Goal: Task Accomplishment & Management: Use online tool/utility

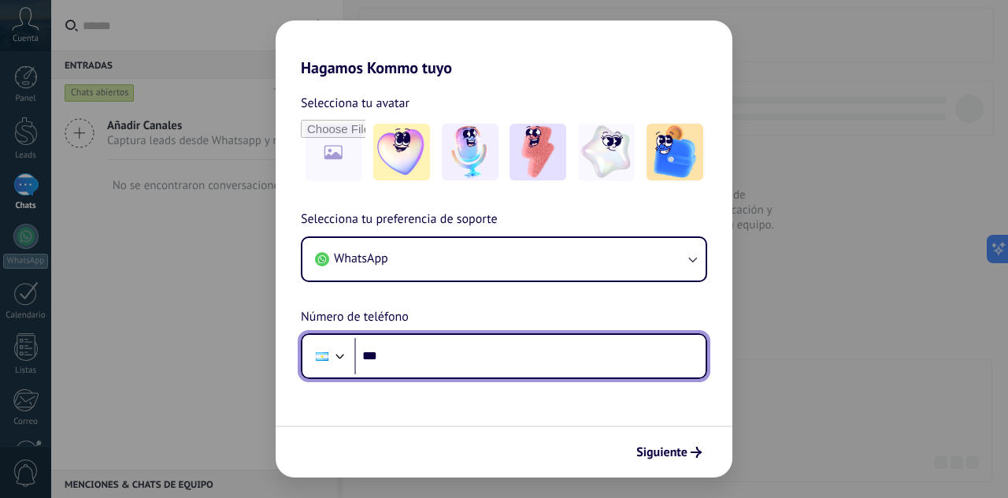
click at [482, 350] on input "***" at bounding box center [529, 356] width 351 height 36
type input "**********"
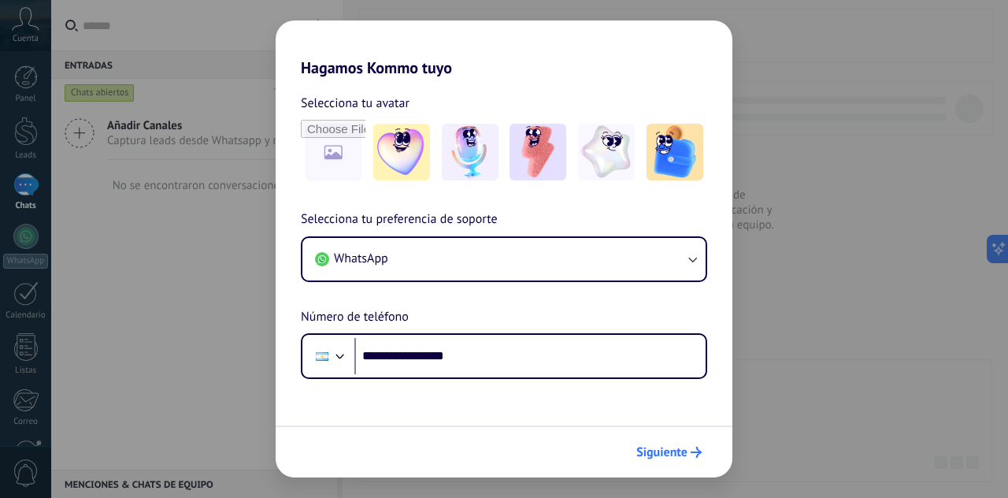
click at [656, 461] on button "Siguiente" at bounding box center [669, 452] width 80 height 27
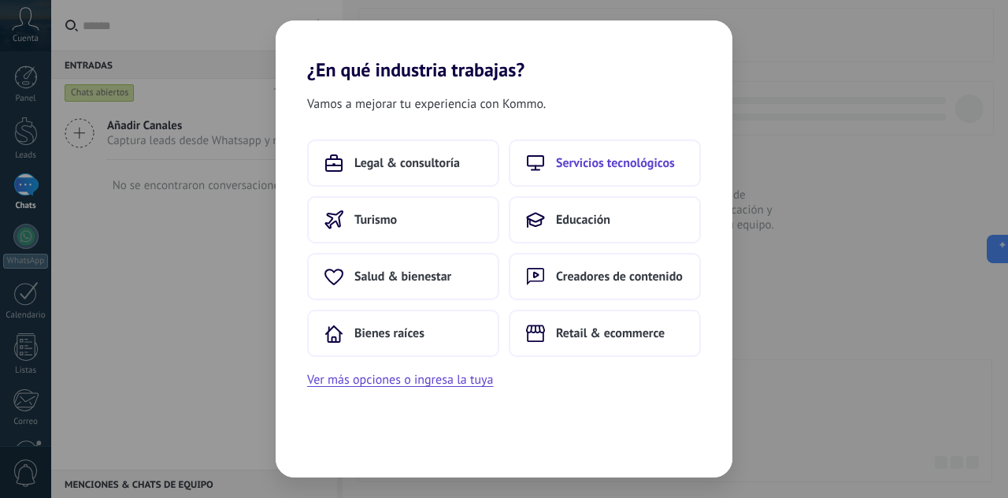
click at [590, 157] on span "Servicios tecnológicos" at bounding box center [615, 163] width 119 height 16
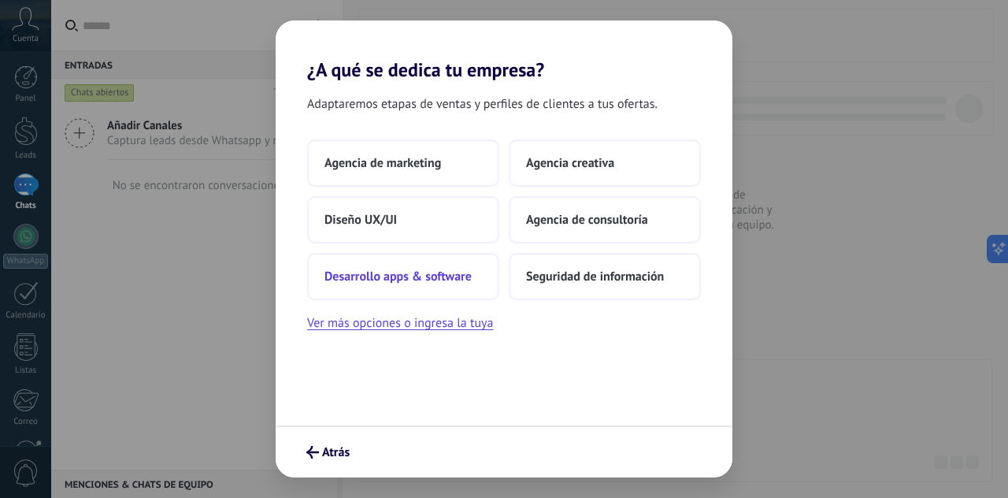
click at [407, 274] on span "Desarrollo apps & software" at bounding box center [397, 276] width 147 height 16
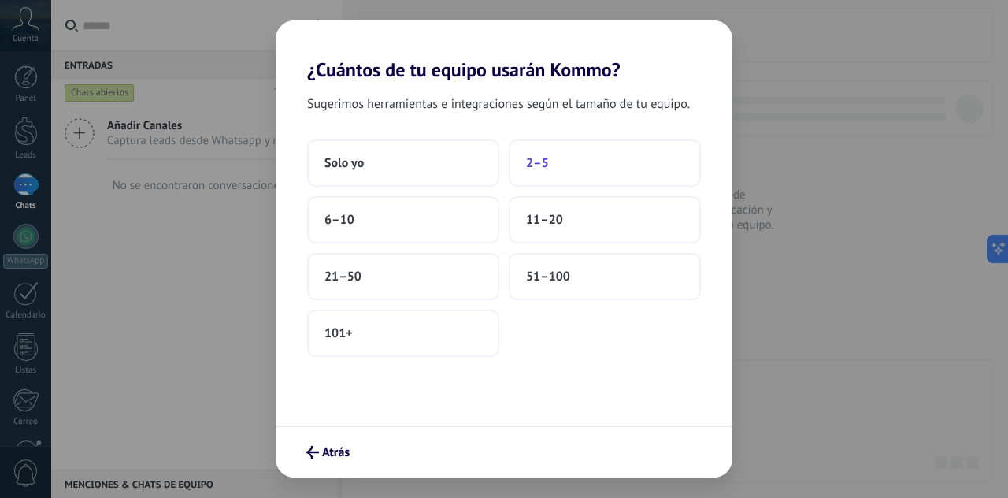
click at [558, 168] on button "2–5" at bounding box center [605, 162] width 192 height 47
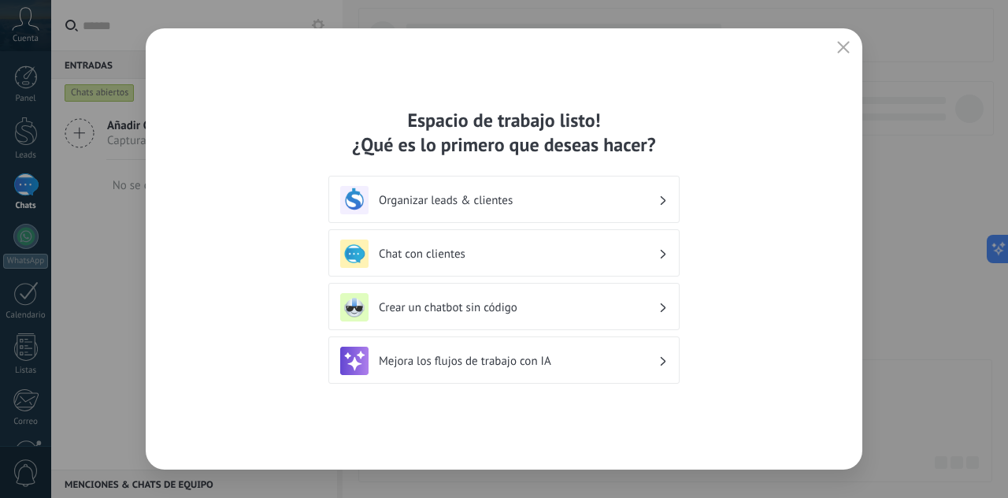
click at [466, 307] on h3 "Crear un chatbot sin código" at bounding box center [519, 307] width 280 height 15
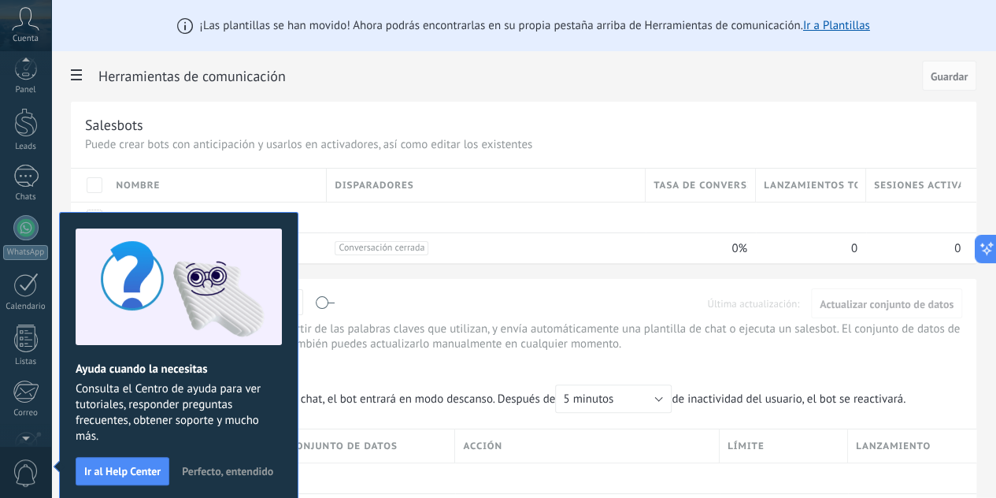
scroll to position [156, 0]
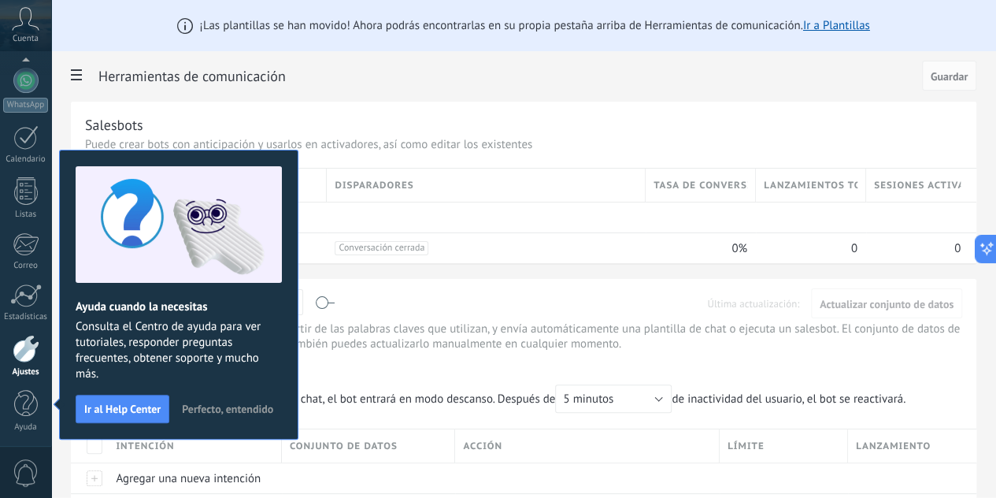
click at [206, 404] on span "Perfecto, entendido" at bounding box center [227, 408] width 91 height 11
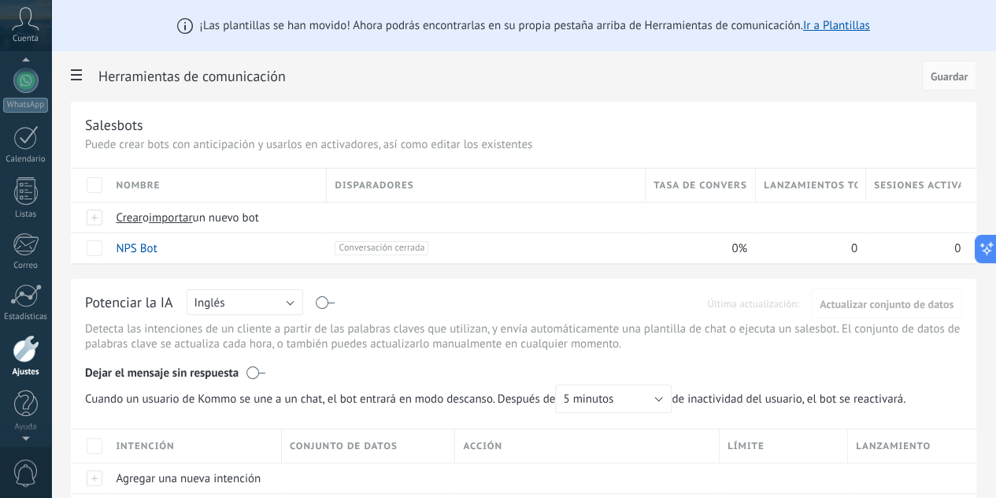
scroll to position [152, 0]
click at [25, 29] on icon at bounding box center [26, 19] width 28 height 24
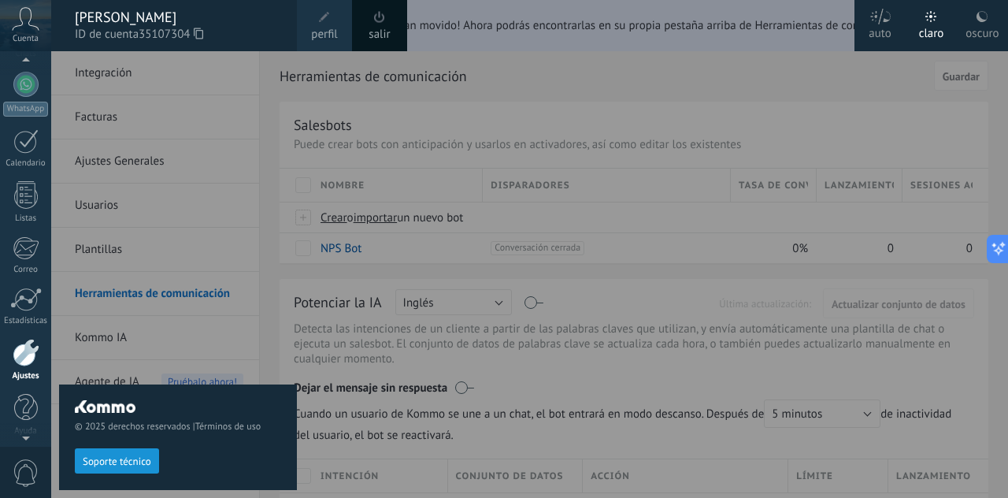
click at [25, 29] on icon at bounding box center [26, 19] width 28 height 24
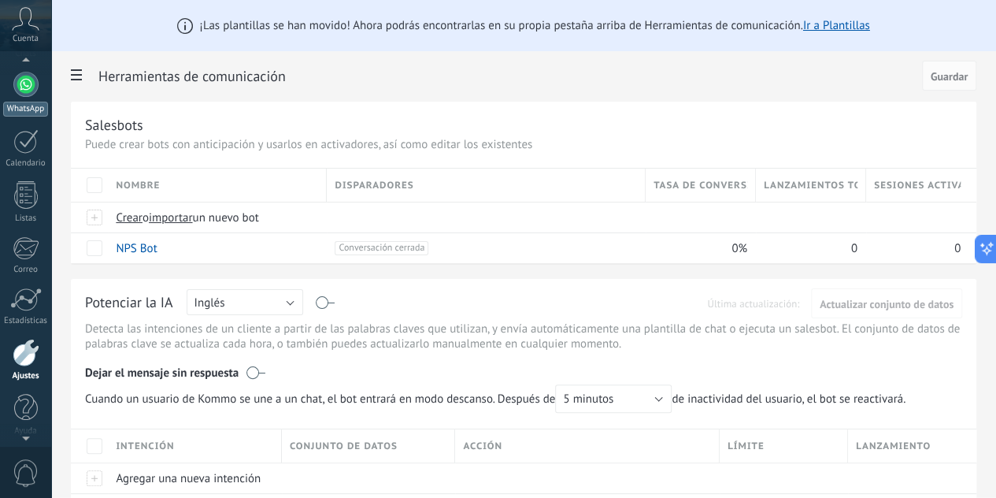
scroll to position [150, 0]
click at [22, 88] on div at bounding box center [25, 86] width 25 height 25
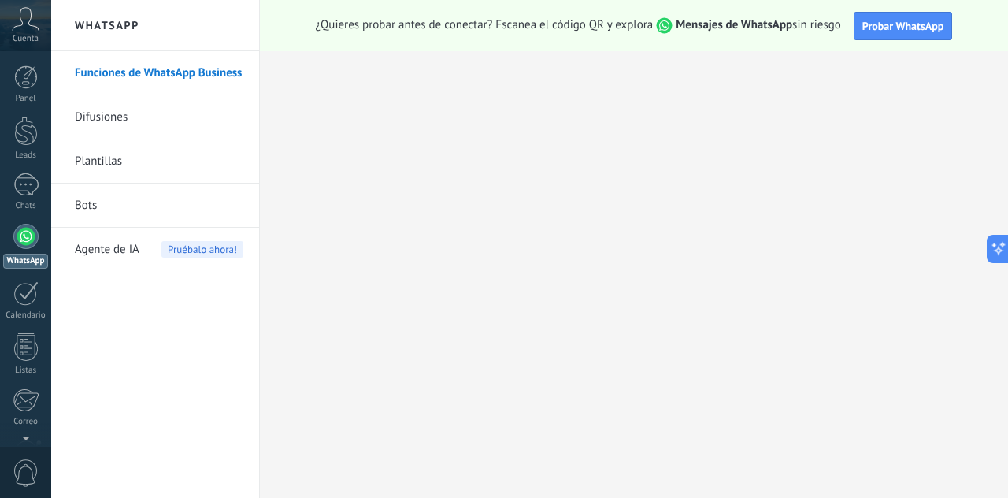
click at [104, 158] on link "Plantillas" at bounding box center [159, 161] width 168 height 44
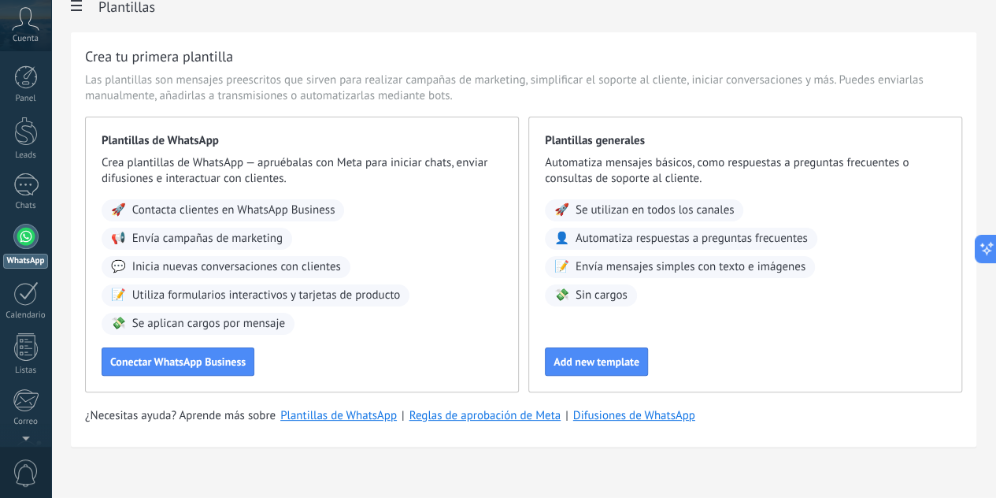
scroll to position [19, 0]
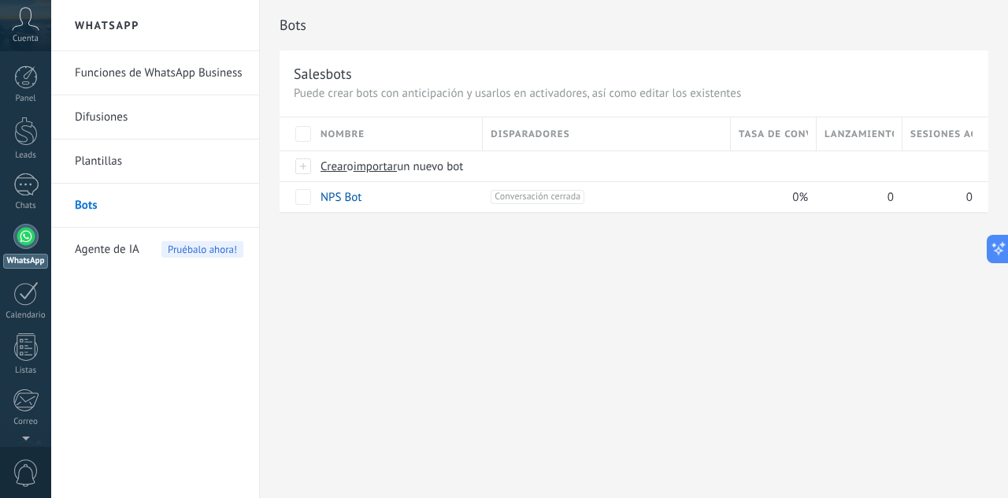
click at [113, 246] on span "Agente de IA" at bounding box center [107, 250] width 65 height 44
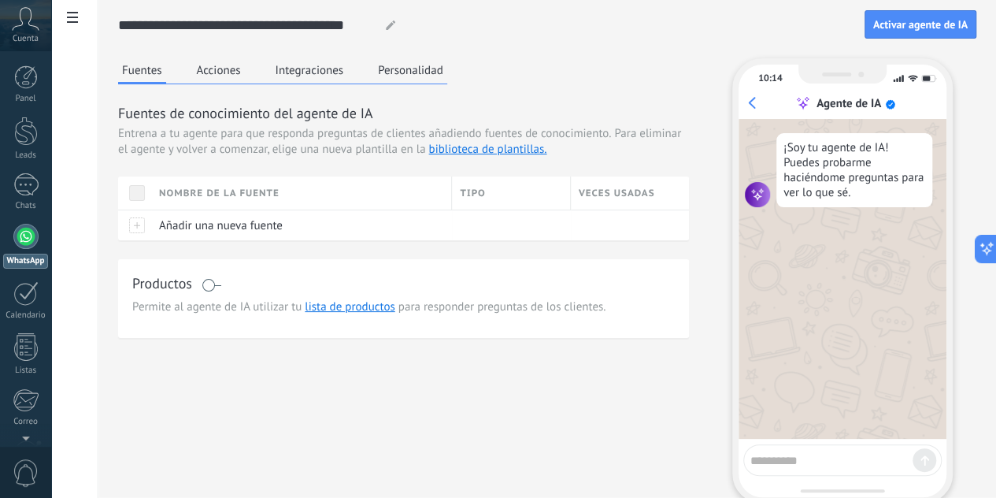
click at [447, 69] on button "Personalidad" at bounding box center [410, 70] width 73 height 24
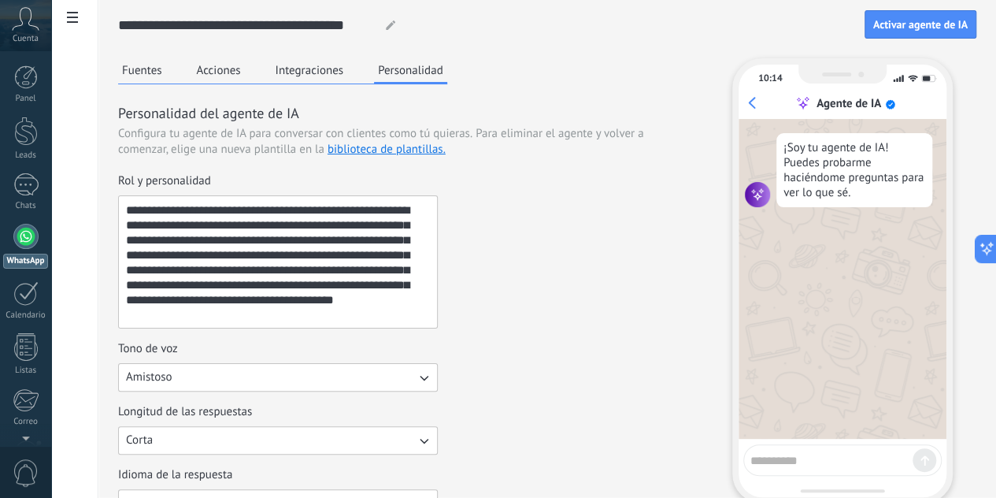
click at [348, 69] on button "Integraciones" at bounding box center [310, 70] width 76 height 24
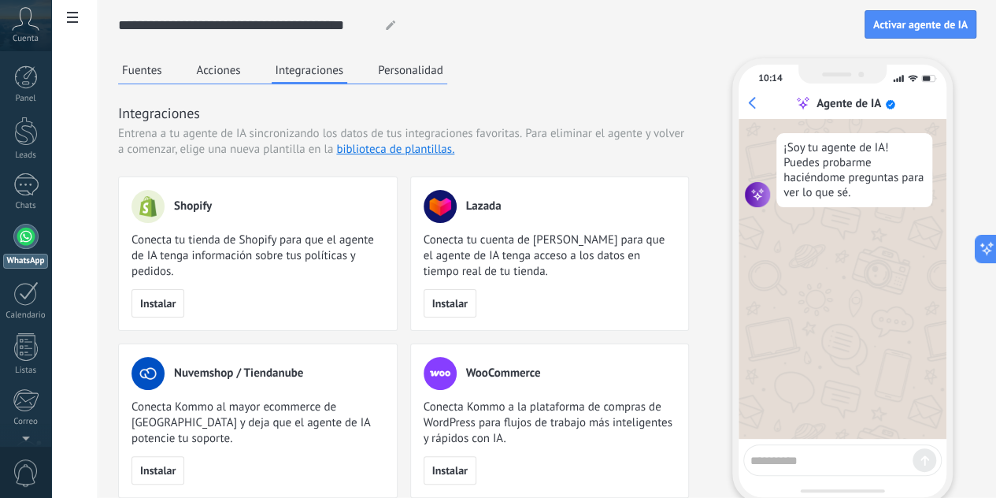
click at [245, 65] on button "Acciones" at bounding box center [219, 70] width 52 height 24
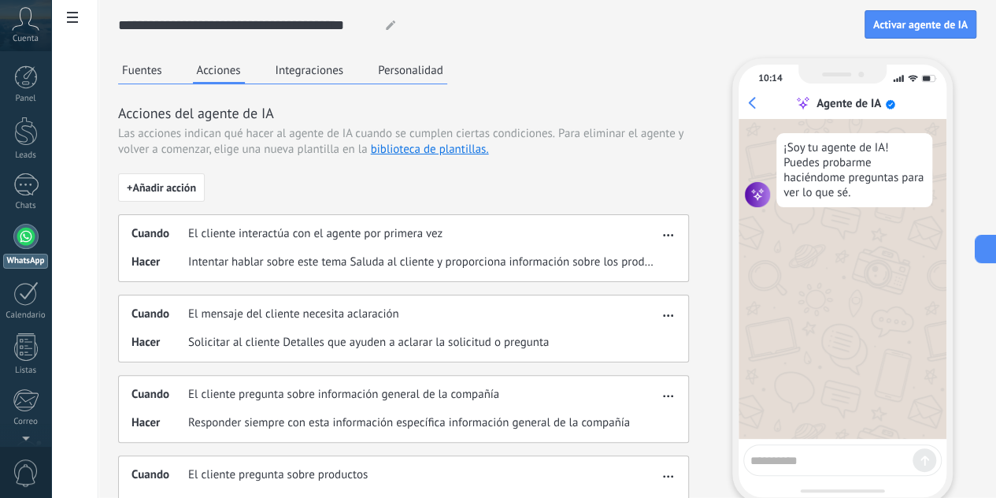
click at [166, 65] on button "Fuentes" at bounding box center [142, 70] width 48 height 24
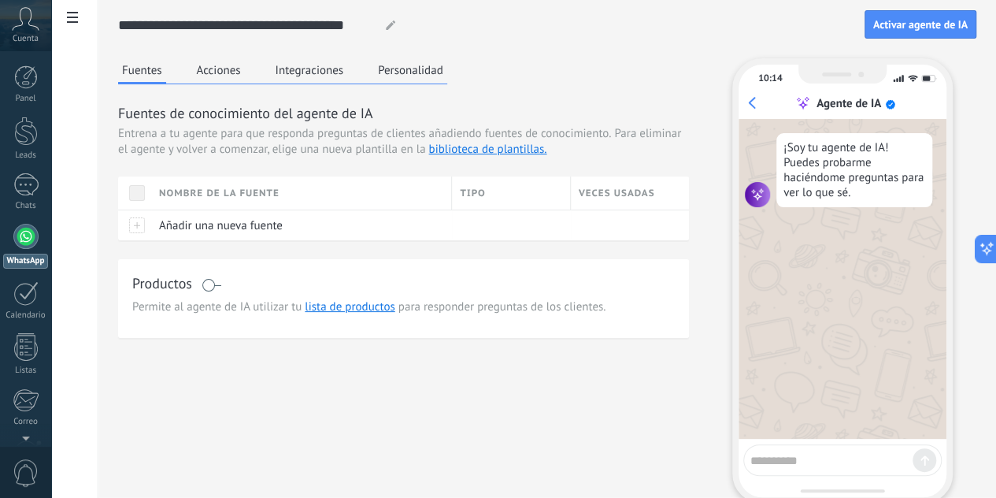
click at [17, 31] on div "Cuenta" at bounding box center [25, 25] width 51 height 51
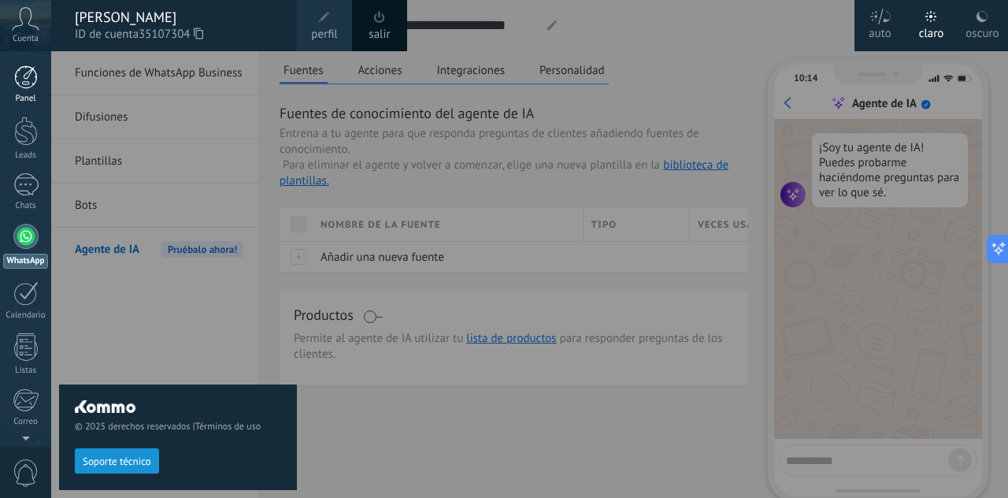
click at [21, 80] on div at bounding box center [26, 77] width 24 height 24
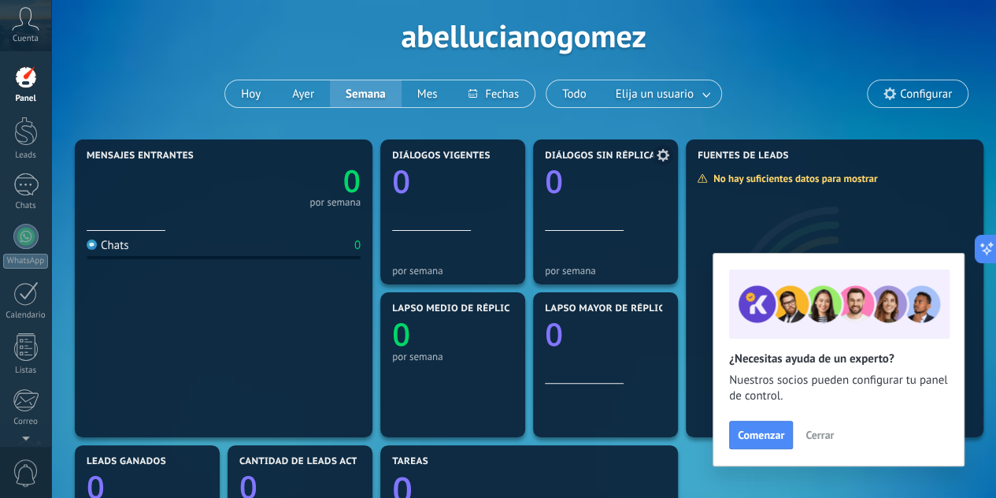
scroll to position [63, 0]
